Goal: Information Seeking & Learning: Check status

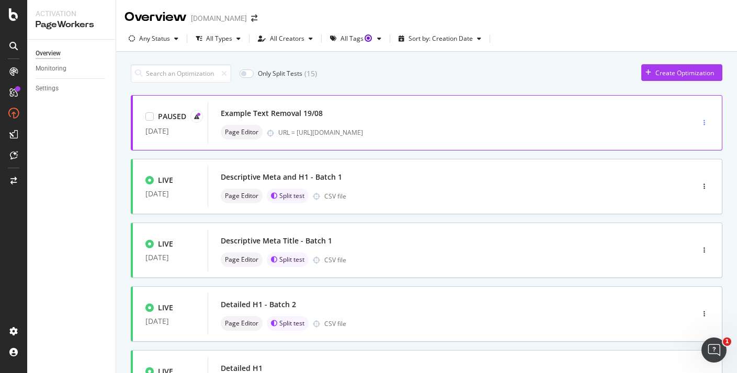
click at [707, 117] on div "button" at bounding box center [704, 123] width 10 height 16
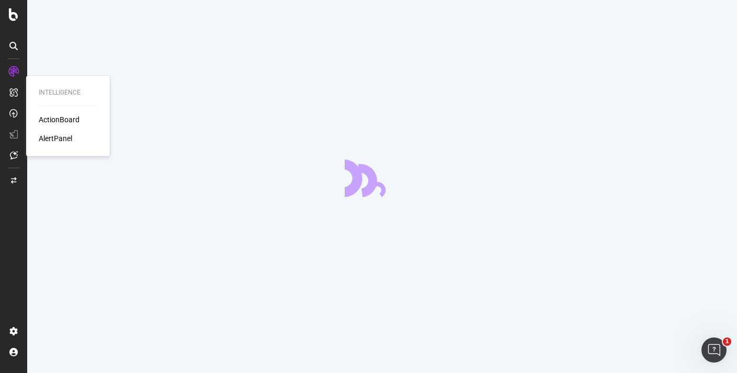
click at [64, 139] on div "AlertPanel" at bounding box center [55, 138] width 33 height 10
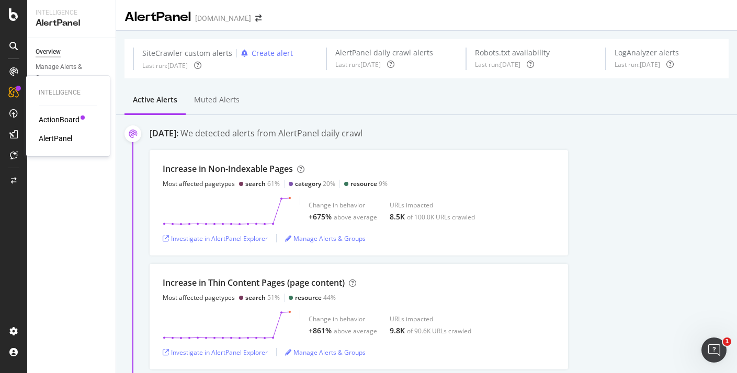
click at [73, 120] on div "ActionBoard" at bounding box center [59, 120] width 41 height 10
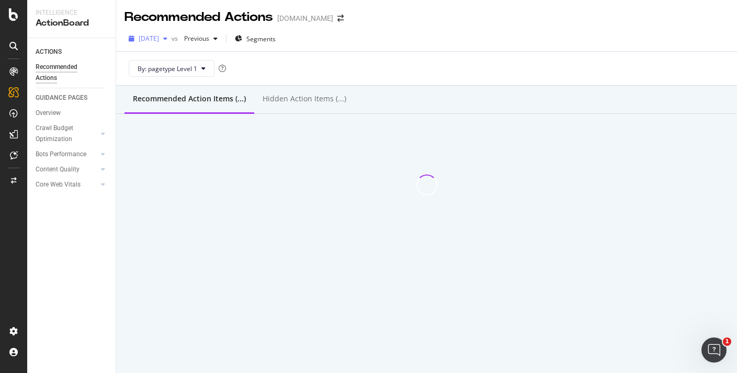
click at [159, 35] on span "2025 Aug. 22nd" at bounding box center [149, 38] width 20 height 9
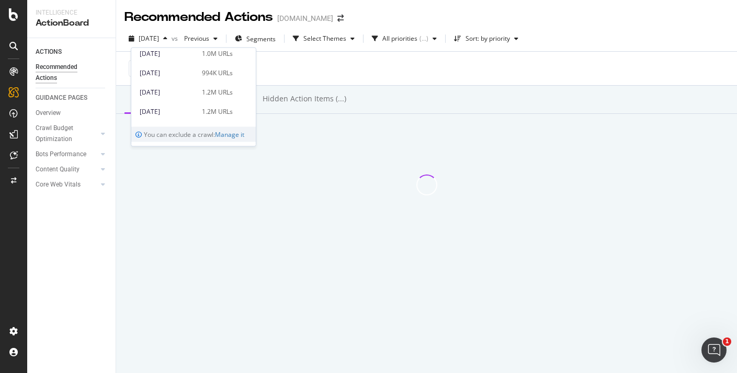
scroll to position [82, 0]
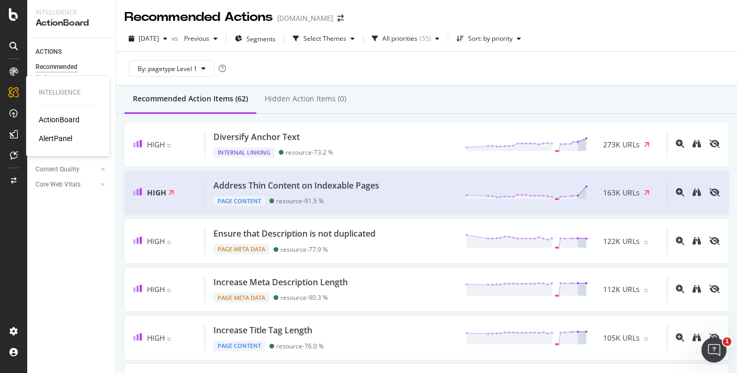
click at [65, 139] on div "AlertPanel" at bounding box center [55, 138] width 33 height 10
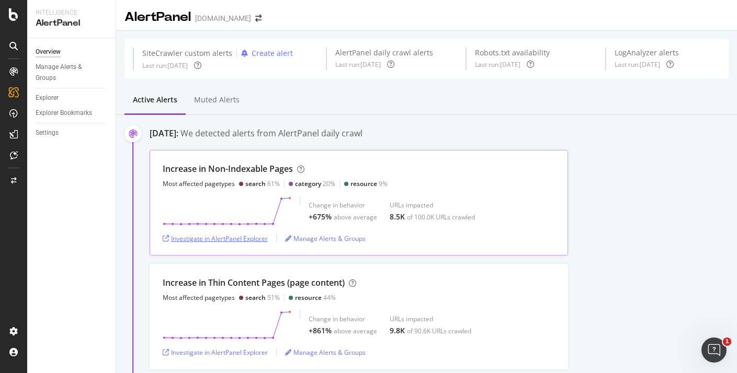
click at [246, 237] on div "Investigate in AlertPanel Explorer" at bounding box center [215, 238] width 105 height 9
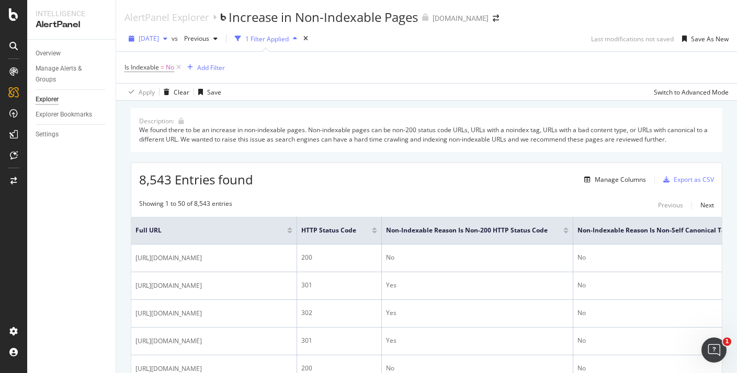
click at [159, 37] on span "2025 Aug. 22nd" at bounding box center [149, 38] width 20 height 9
